Goal: Task Accomplishment & Management: Complete application form

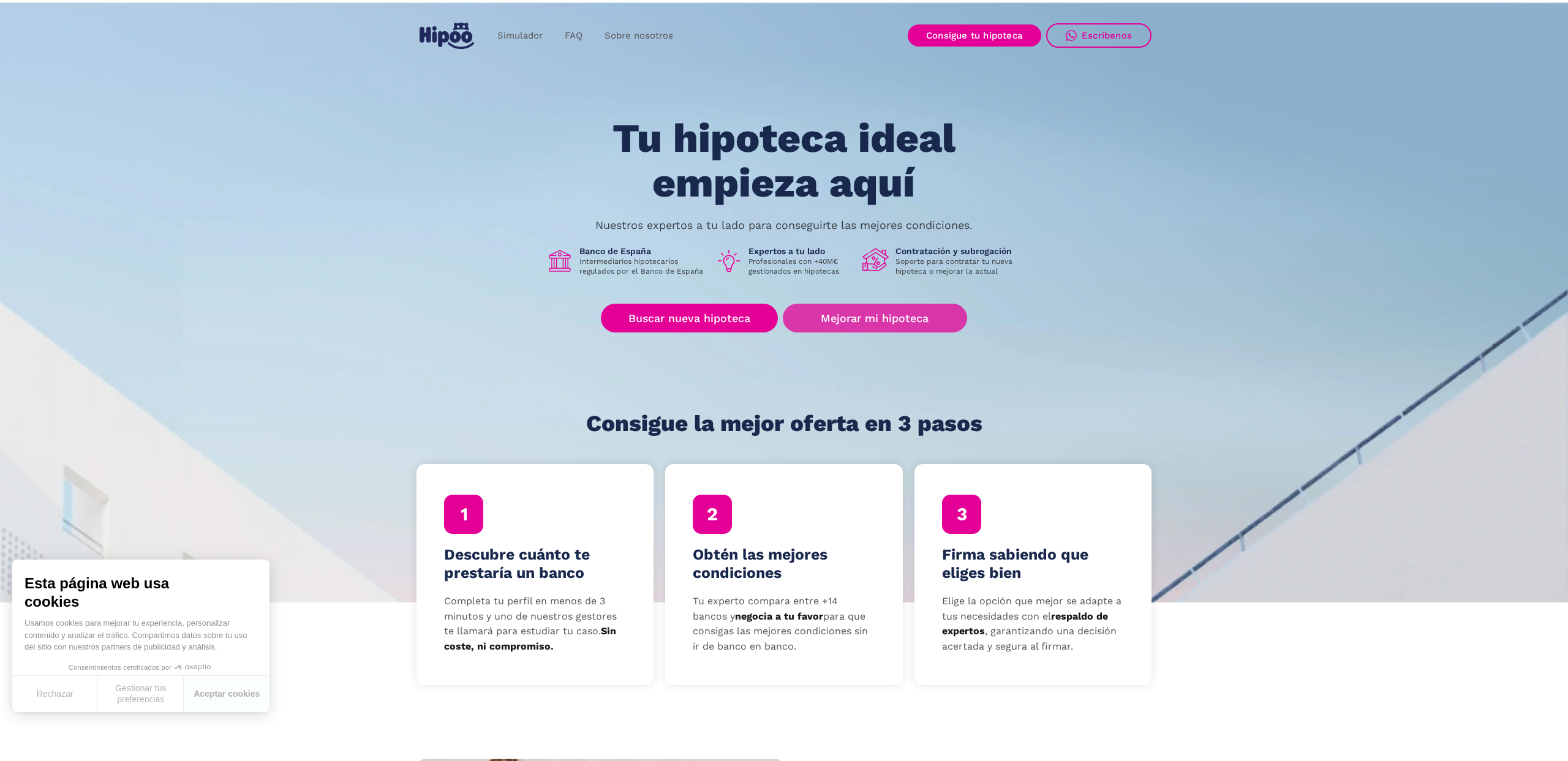
click at [840, 320] on link "Mejorar mi hipoteca" at bounding box center [875, 318] width 184 height 29
